Goal: Task Accomplishment & Management: Manage account settings

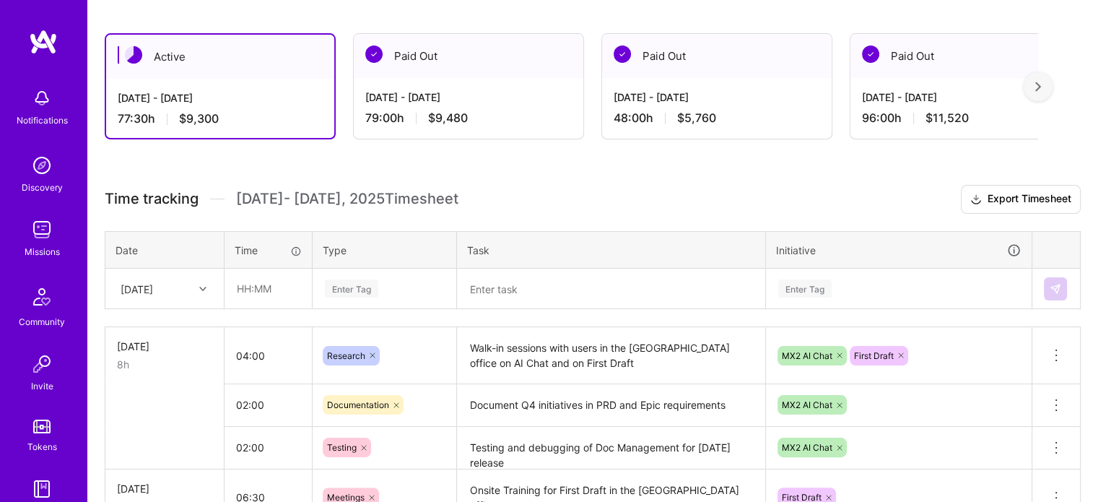
scroll to position [233, 0]
click at [253, 453] on input "02:00" at bounding box center [268, 446] width 87 height 38
drag, startPoint x: 252, startPoint y: 443, endPoint x: 259, endPoint y: 445, distance: 7.4
click at [259, 445] on input "02:00" at bounding box center [268, 446] width 87 height 38
type input "03:00"
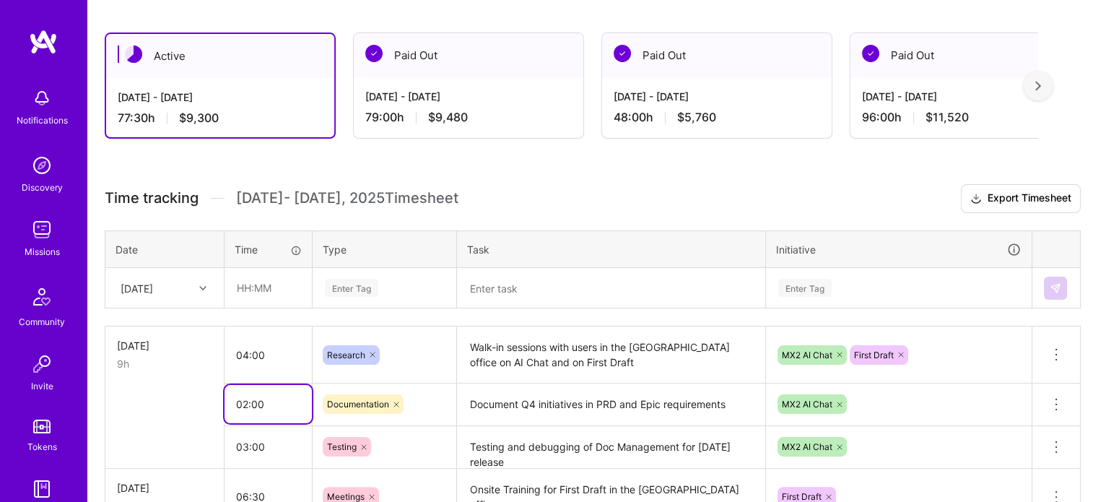
click at [243, 409] on input "02:00" at bounding box center [268, 404] width 87 height 38
type input "01:30"
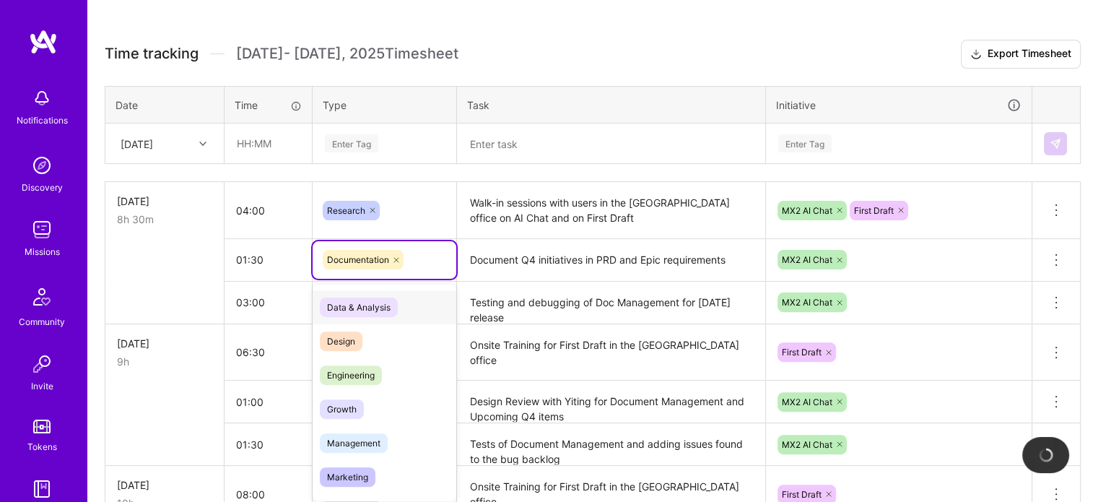
scroll to position [380, 0]
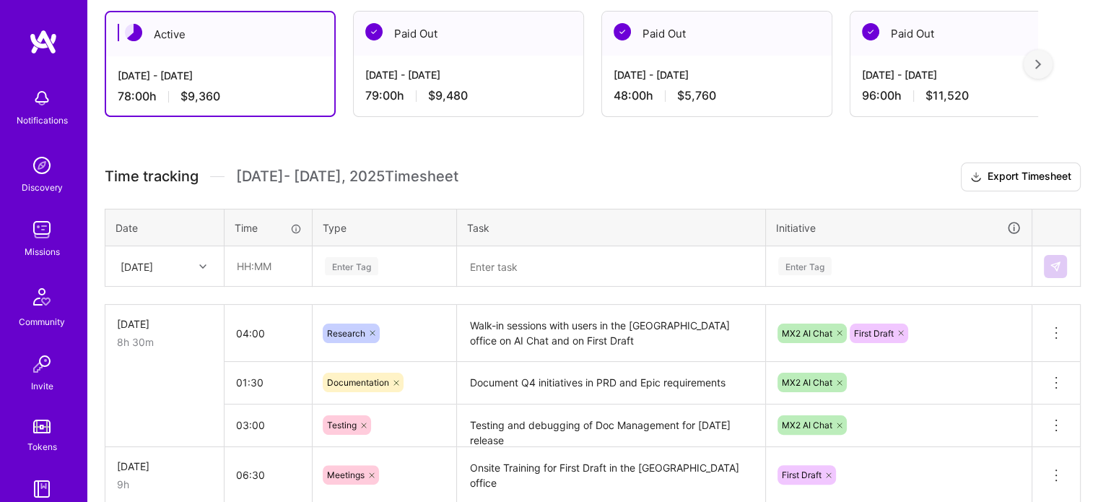
scroll to position [256, 0]
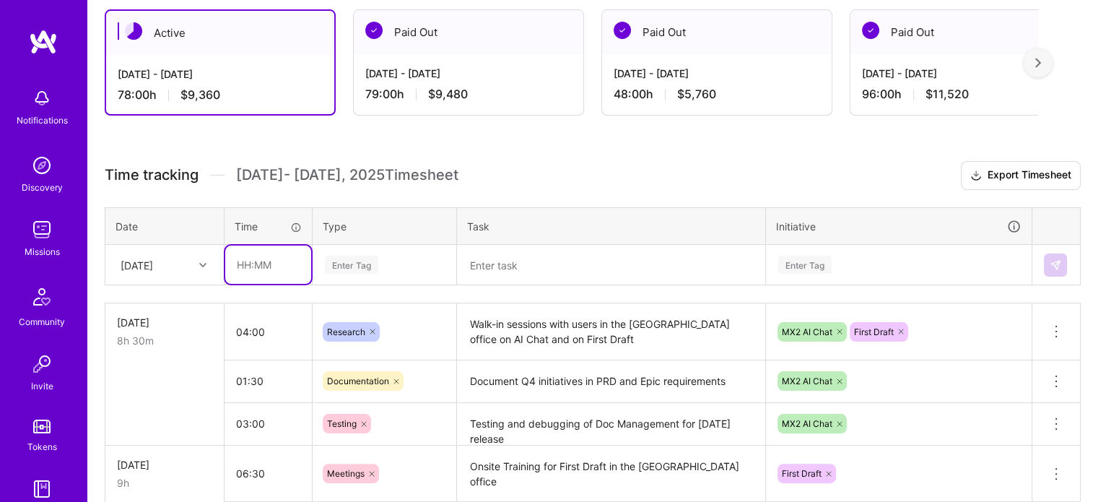
click at [248, 271] on input "text" at bounding box center [268, 265] width 86 height 38
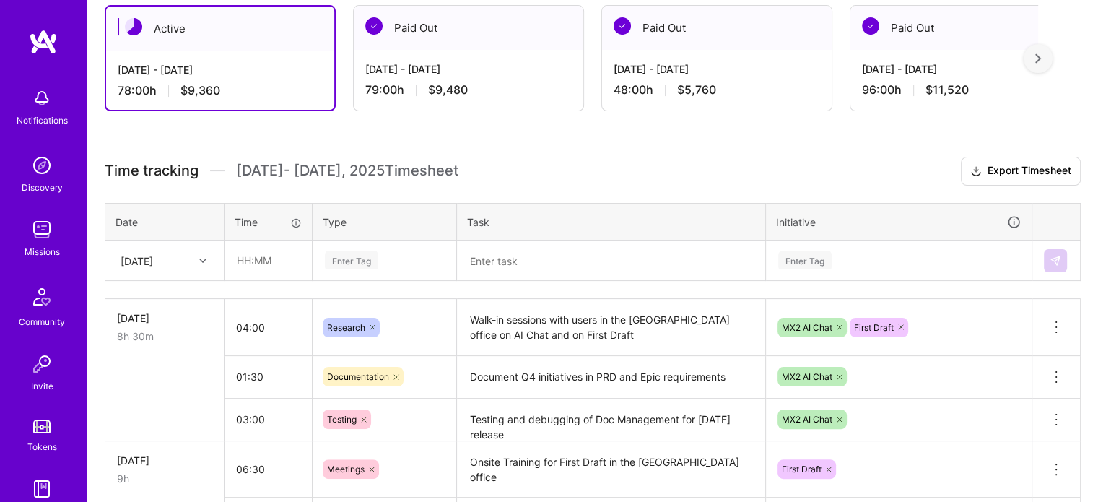
click at [188, 274] on div "[DATE]" at bounding box center [164, 260] width 117 height 38
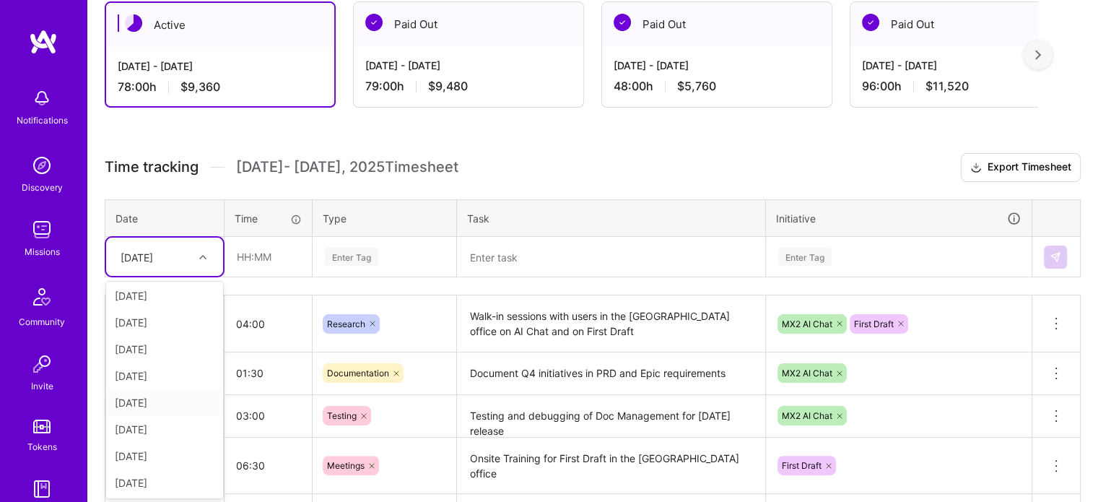
scroll to position [83, 0]
click at [248, 251] on input "text" at bounding box center [268, 257] width 86 height 38
